Goal: Task Accomplishment & Management: Use online tool/utility

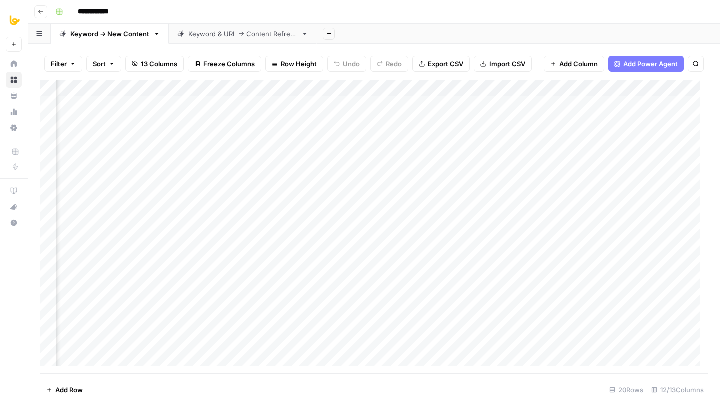
scroll to position [0, 669]
click at [350, 103] on div "Add Column" at bounding box center [373, 226] width 667 height 293
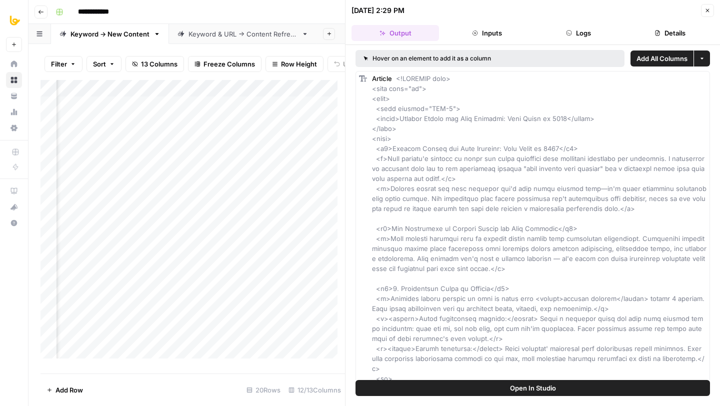
click at [571, 30] on icon "button" at bounding box center [569, 33] width 6 height 6
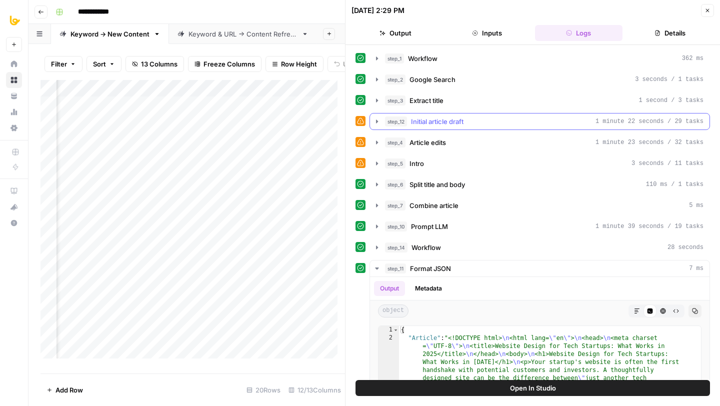
click at [473, 126] on div "step_12 Initial article draft 1 minute 22 seconds / 29 tasks" at bounding box center [544, 121] width 318 height 10
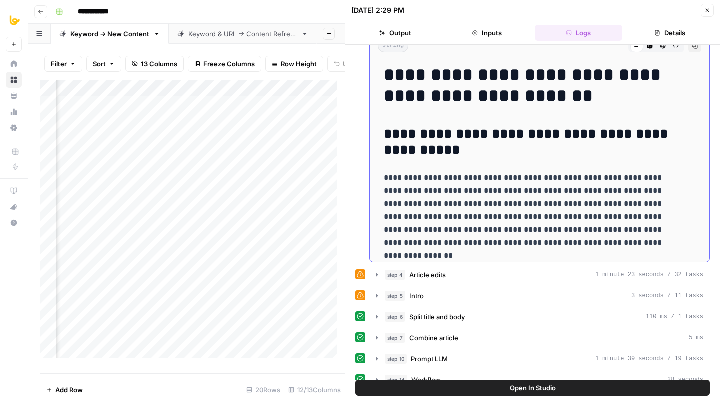
scroll to position [19, 0]
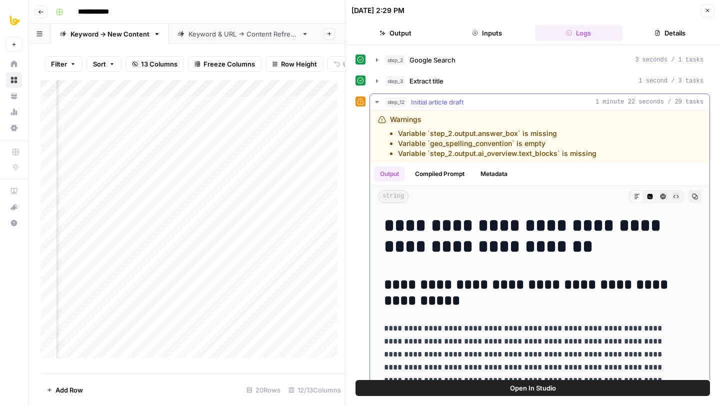
click at [453, 180] on button "Compiled Prompt" at bounding box center [439, 173] width 61 height 15
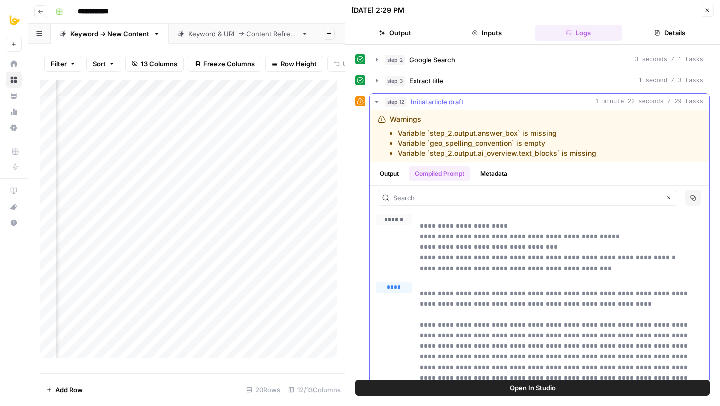
scroll to position [58, 0]
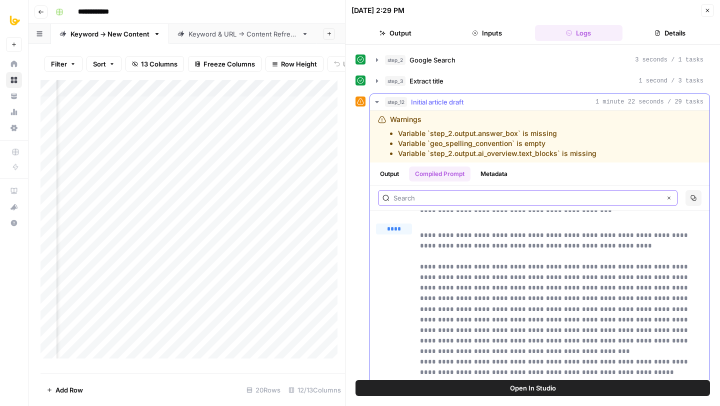
click at [415, 194] on input "text" at bounding box center [526, 198] width 267 height 10
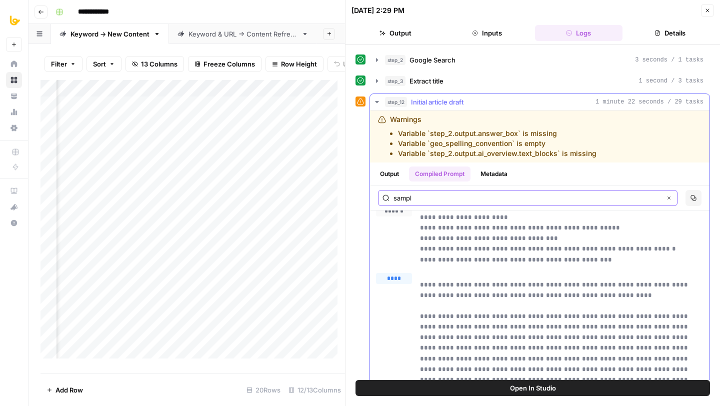
scroll to position [0, 0]
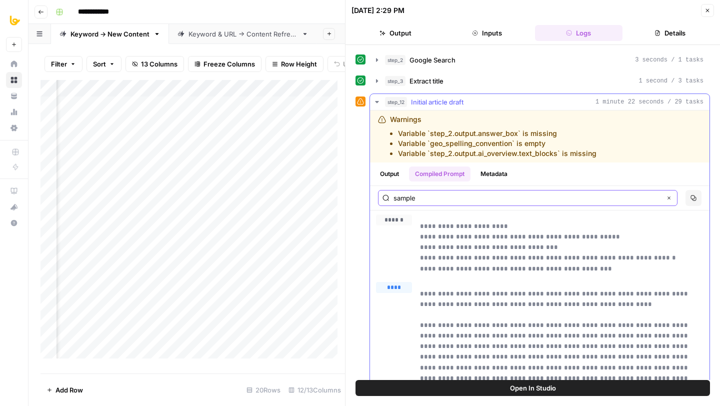
type input "sample"
click at [441, 196] on input "sample" at bounding box center [526, 198] width 267 height 10
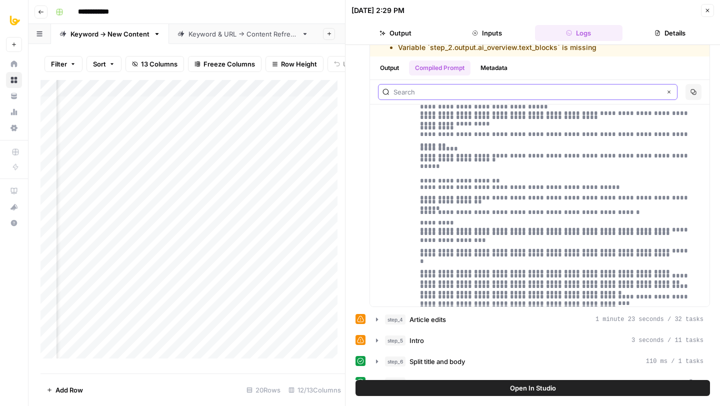
scroll to position [0, 820]
click at [534, 385] on span "Open In Studio" at bounding box center [533, 388] width 46 height 10
